Goal: Check status: Check status

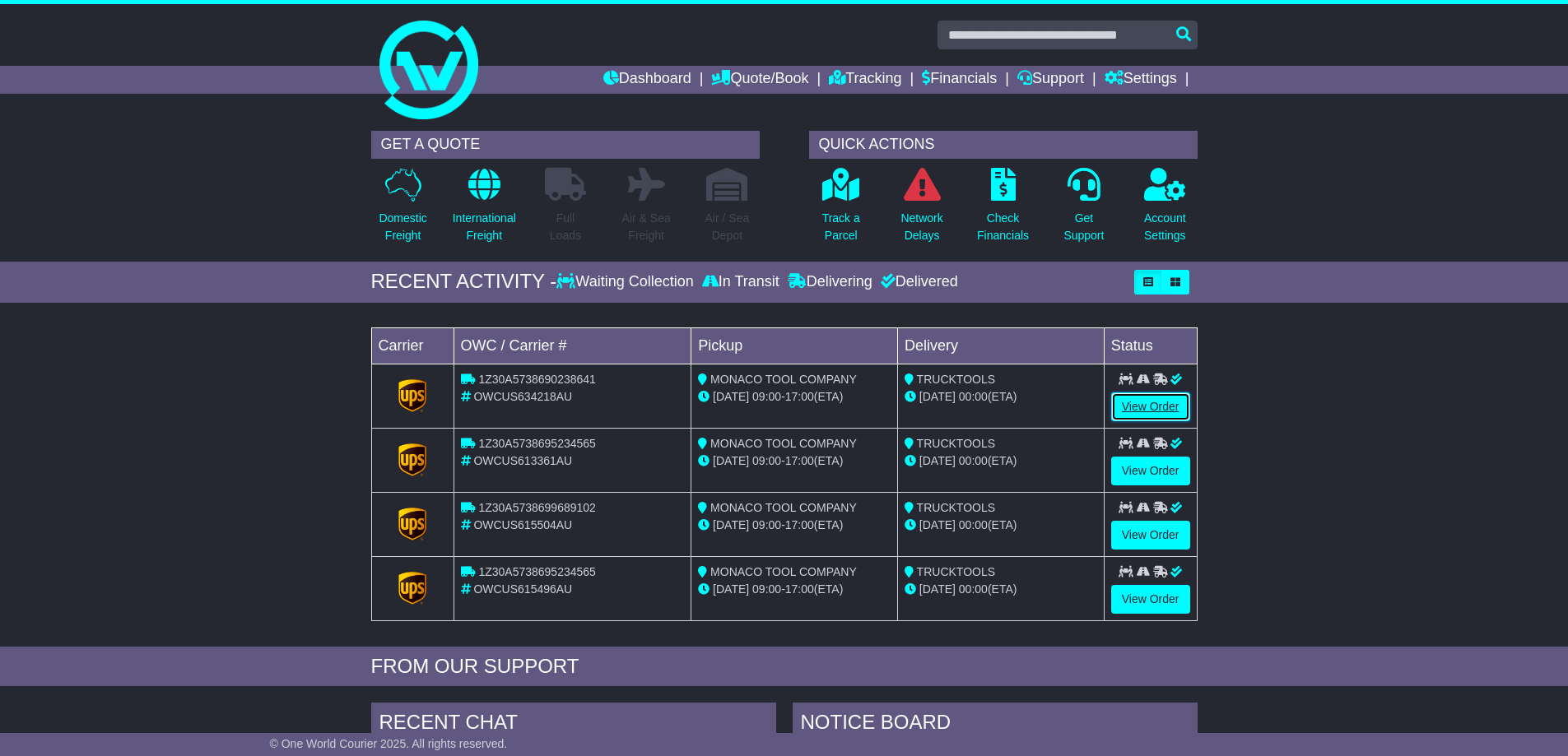
click at [1159, 401] on link "View Order" at bounding box center [1151, 407] width 79 height 29
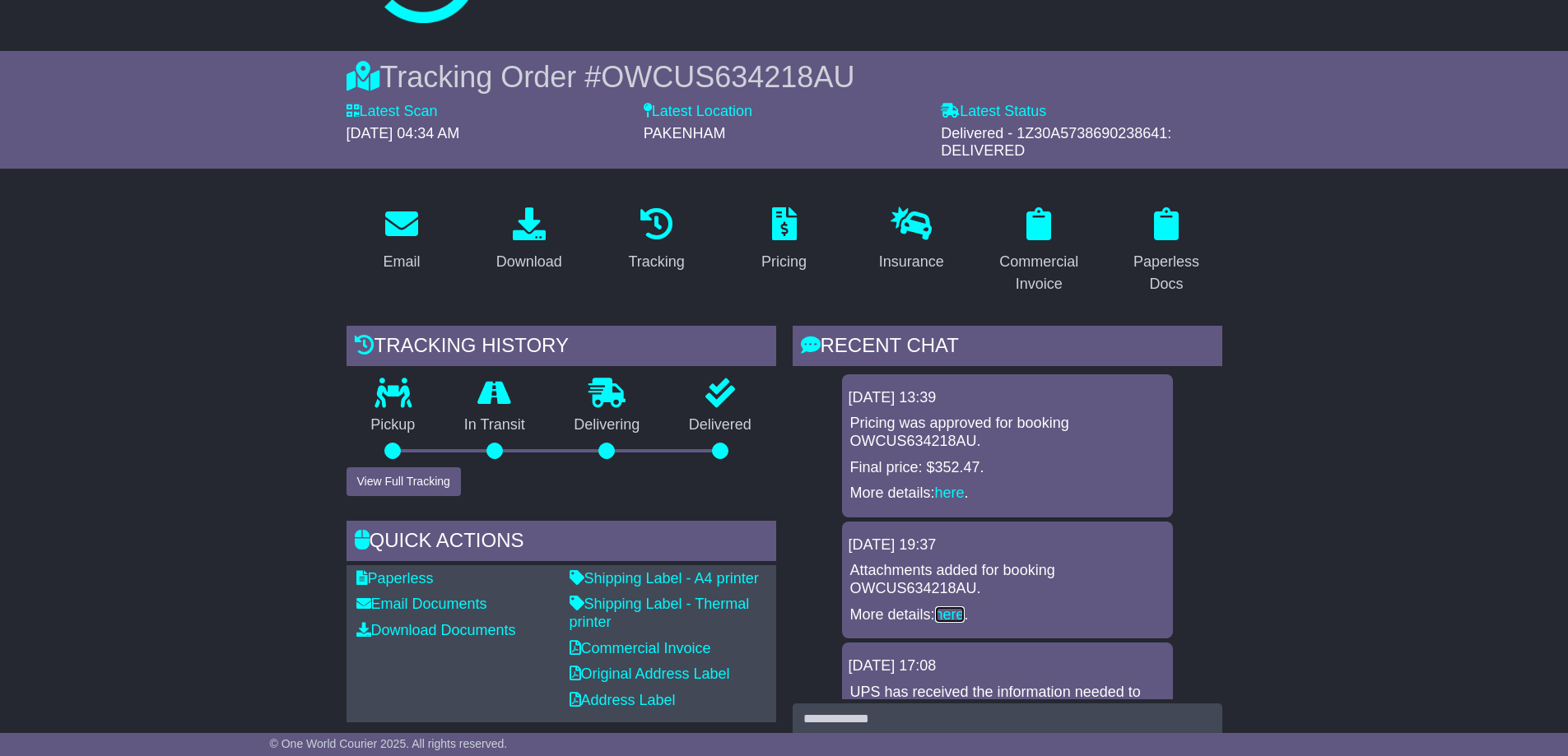
click at [958, 619] on link "here" at bounding box center [950, 614] width 30 height 17
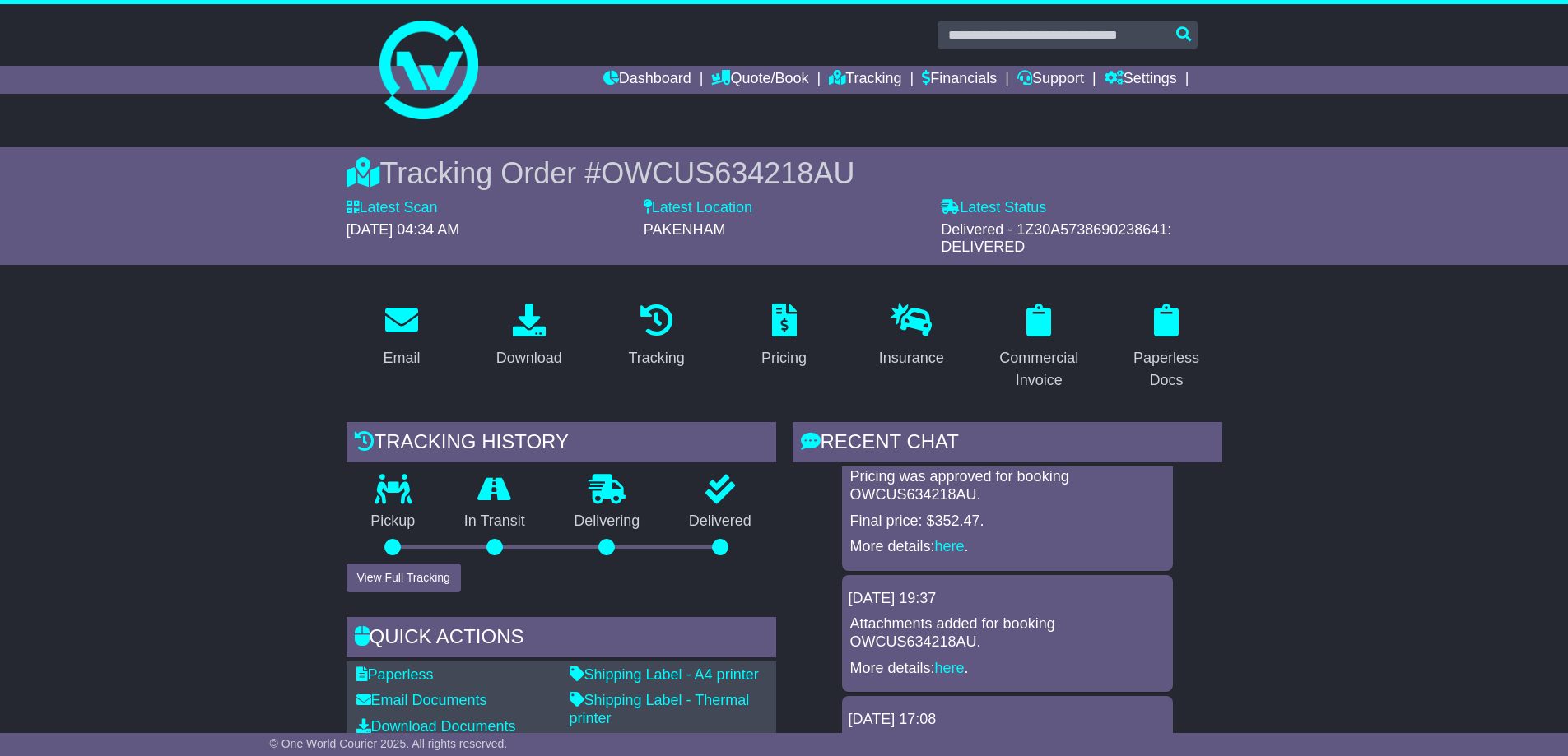
scroll to position [411, 0]
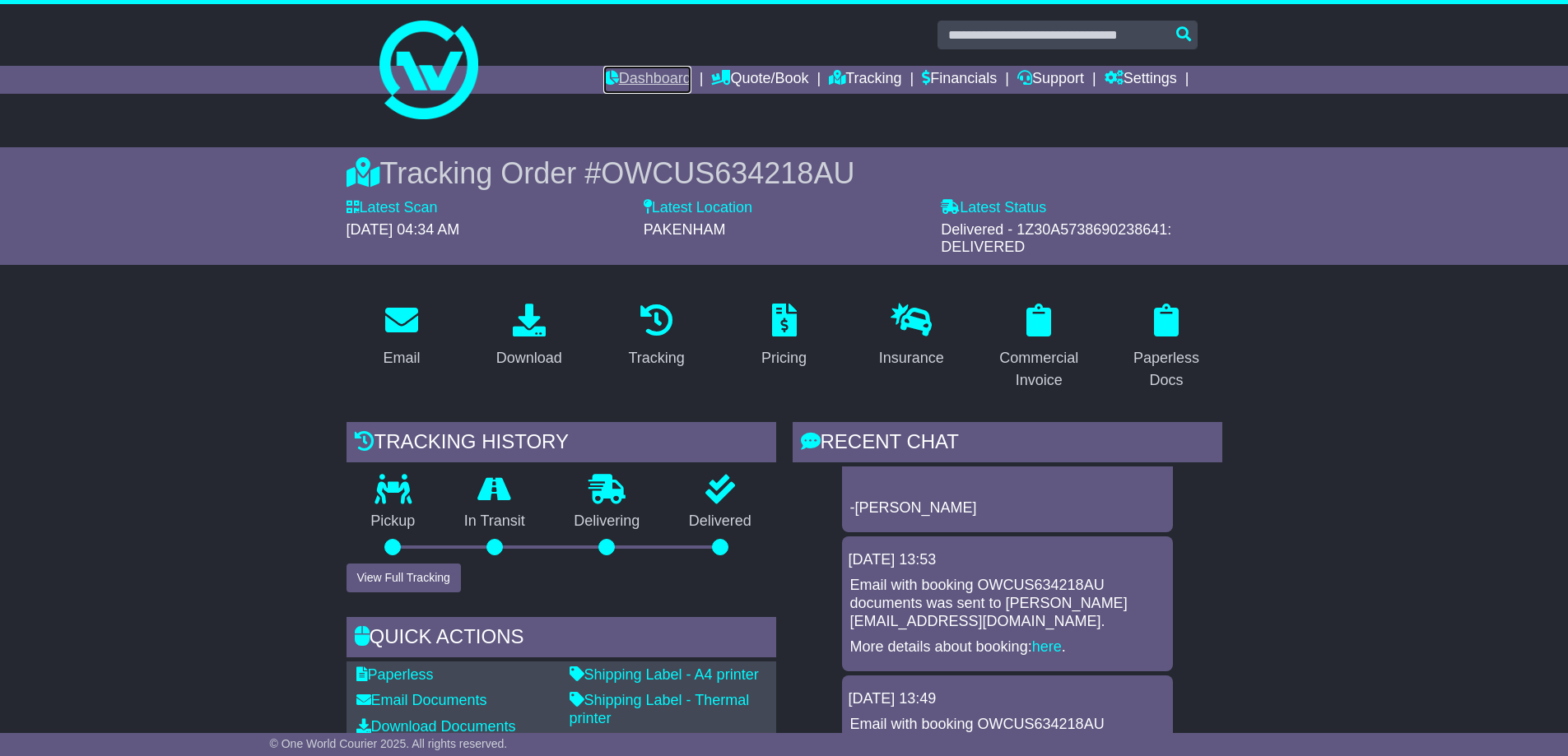
click at [651, 76] on link "Dashboard" at bounding box center [647, 80] width 88 height 28
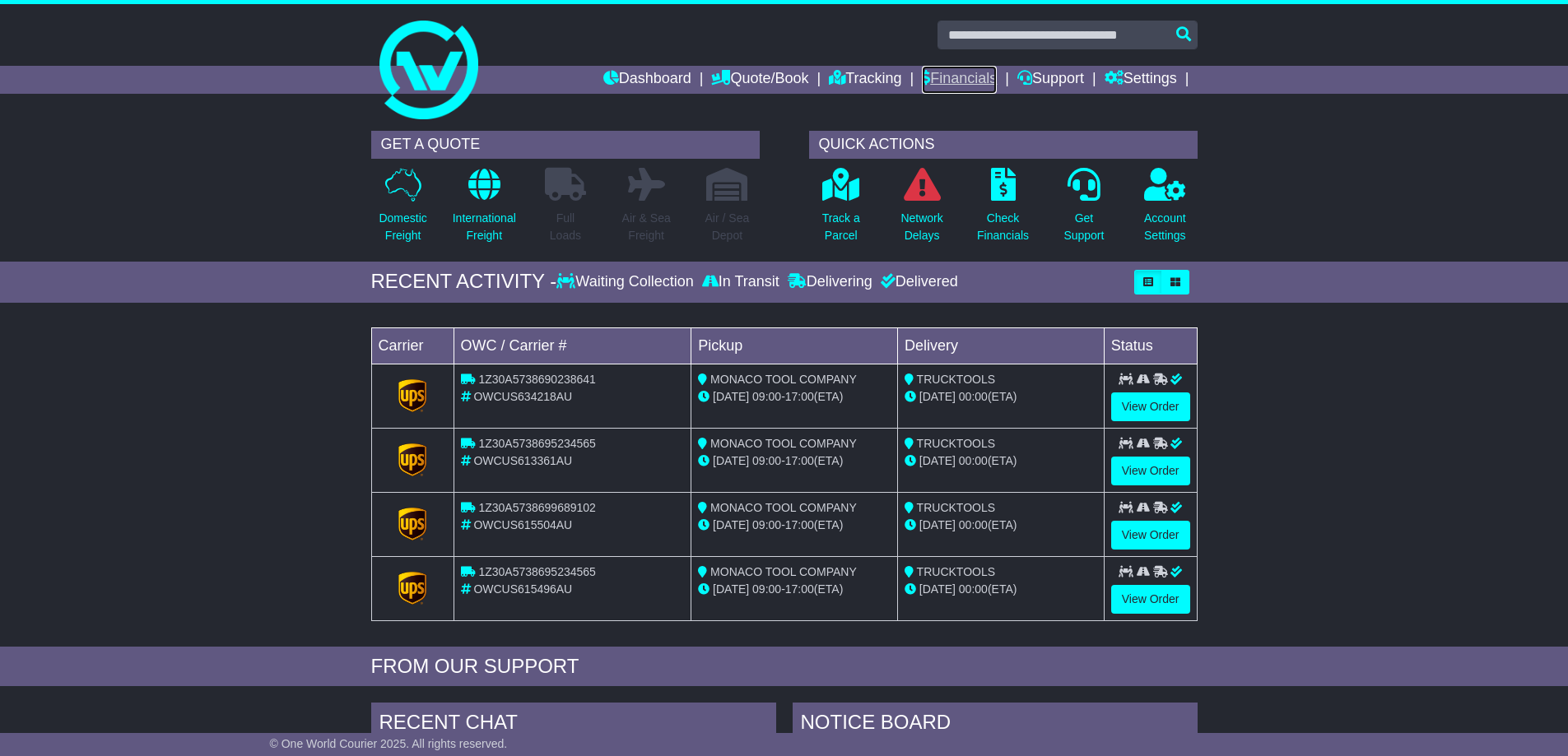
click at [975, 69] on link "Financials" at bounding box center [959, 80] width 75 height 28
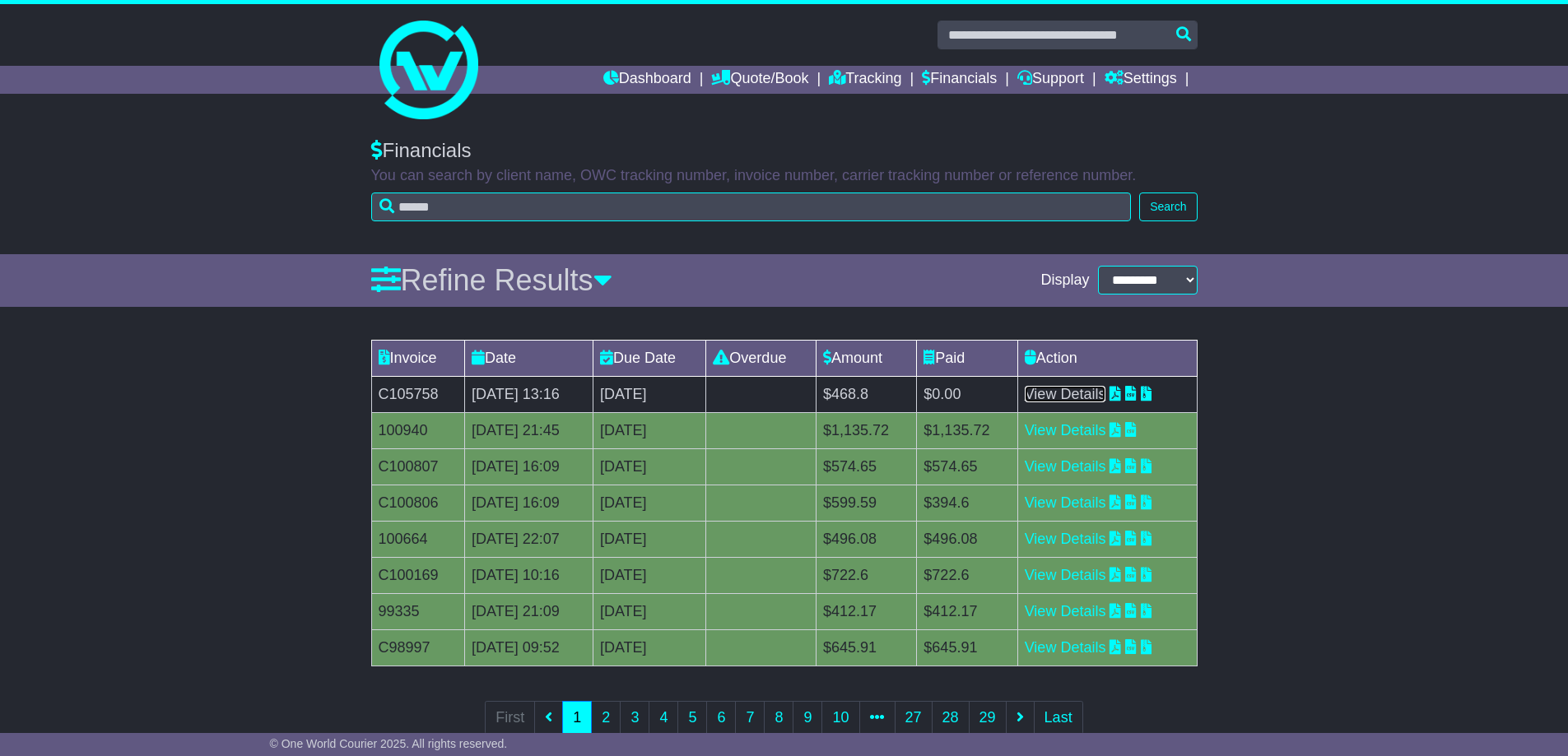
click at [1106, 395] on link "View Details" at bounding box center [1065, 393] width 82 height 17
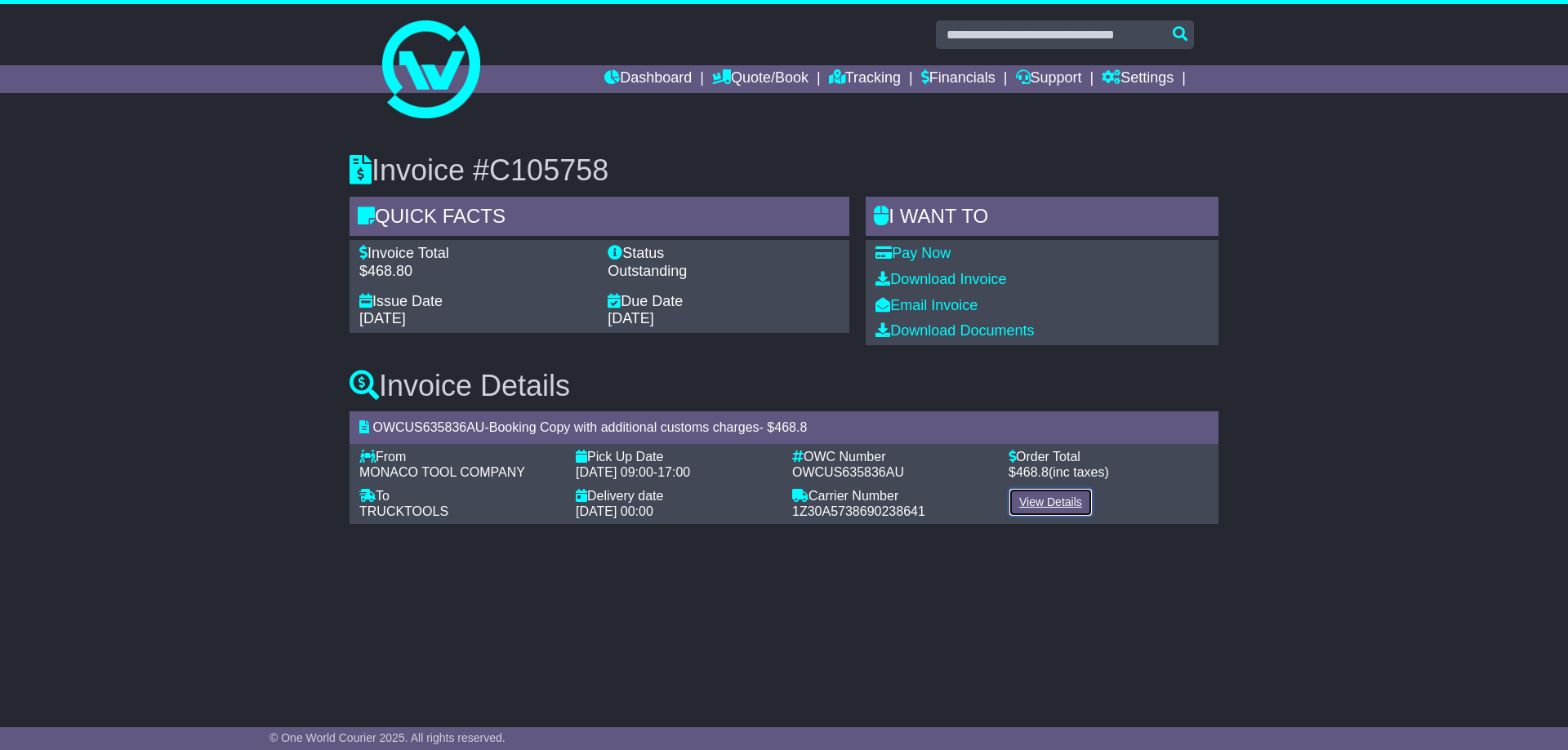
click at [1047, 499] on link "View Details" at bounding box center [1050, 502] width 84 height 29
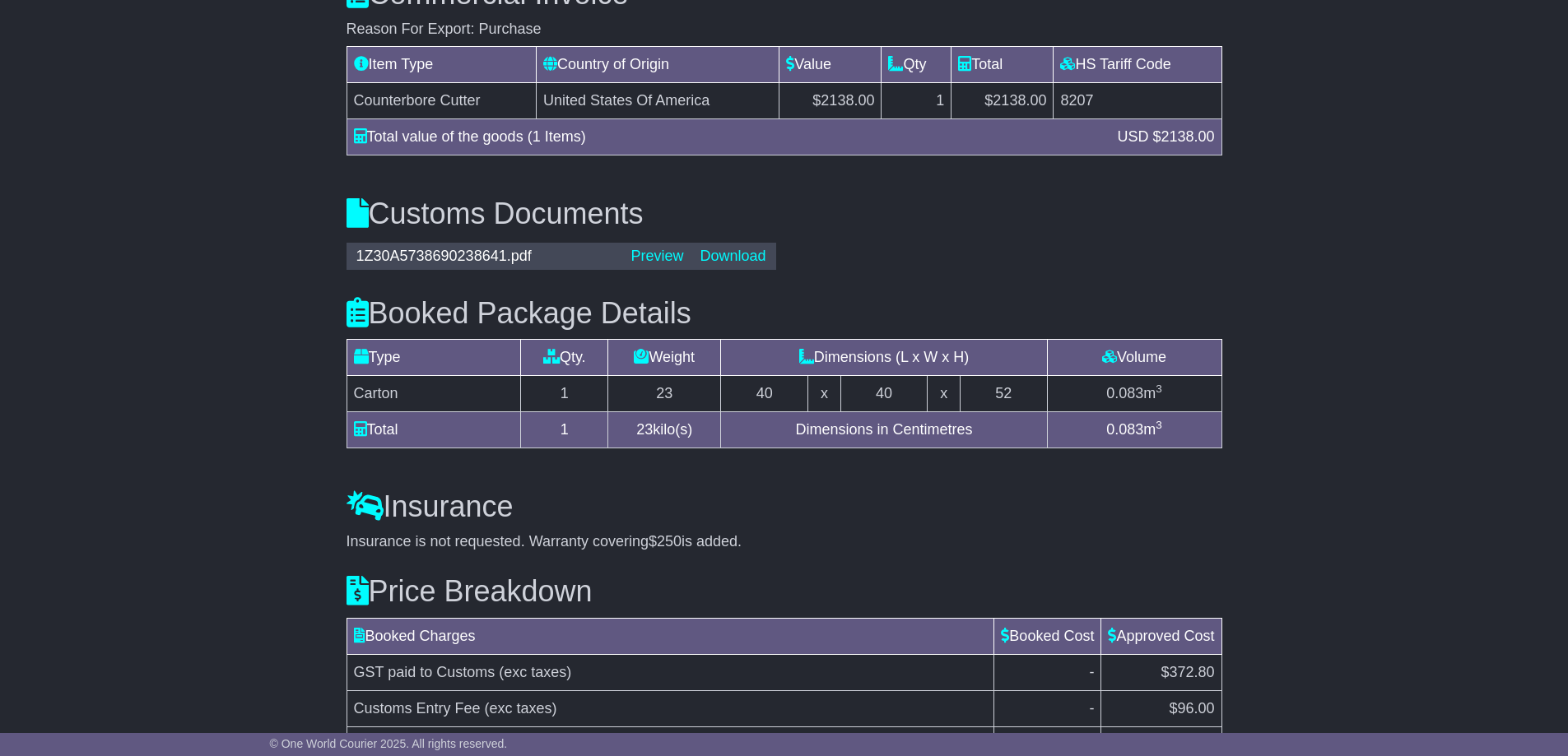
scroll to position [1464, 0]
